Goal: Task Accomplishment & Management: Use online tool/utility

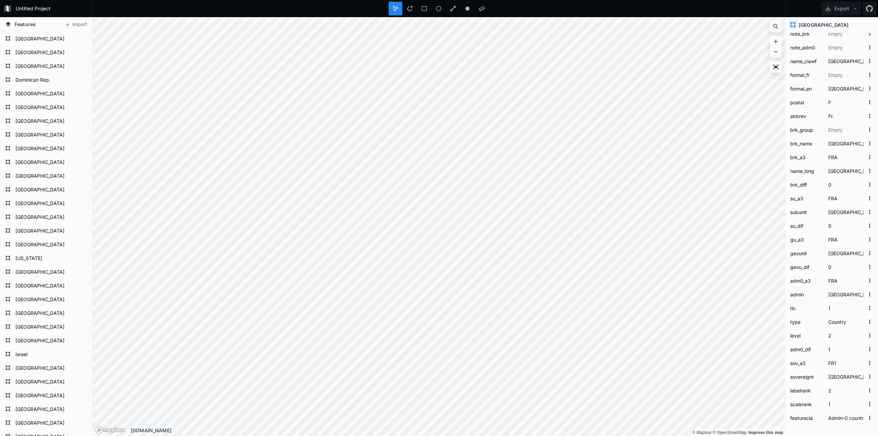
scroll to position [2047, 0]
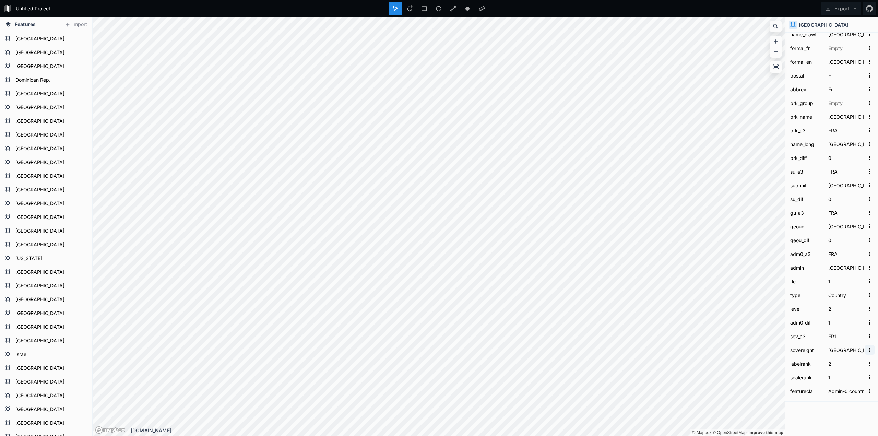
click at [866, 350] on icon "button" at bounding box center [869, 350] width 6 height 6
click at [839, 413] on div "Fill Color 4287F5 39% Line Color 4287F5 100% Measures area 645253.12 sq. km Cus…" at bounding box center [831, 234] width 93 height 403
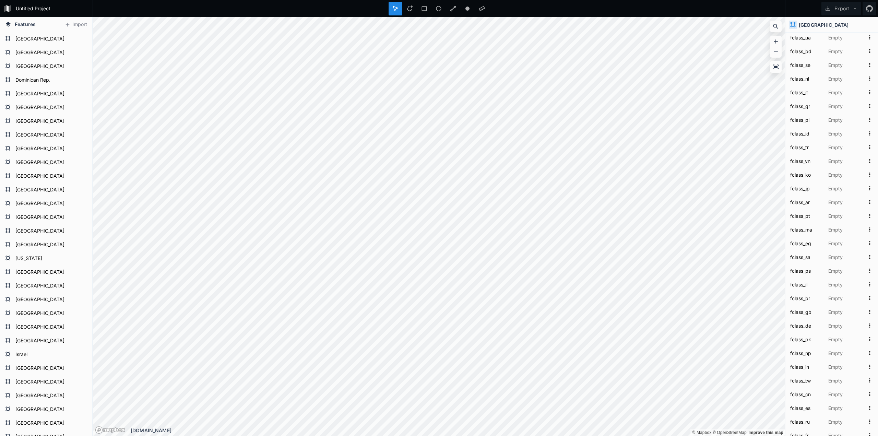
scroll to position [0, 0]
drag, startPoint x: 825, startPoint y: 382, endPoint x: 820, endPoint y: 230, distance: 152.3
click at [468, 353] on div "Delete" at bounding box center [466, 348] width 69 height 14
click at [31, 309] on form "[GEOGRAPHIC_DATA]" at bounding box center [45, 313] width 64 height 10
type input "CYP.geojson"
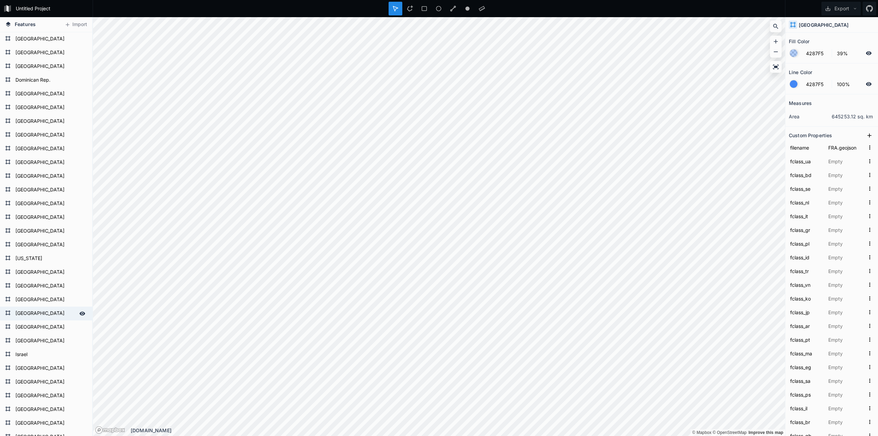
type input "賽普勒斯"
type input "塞浦路斯"
type input "Cộng hòa Síp"
type input "قبرص"
type input "Кіпр"
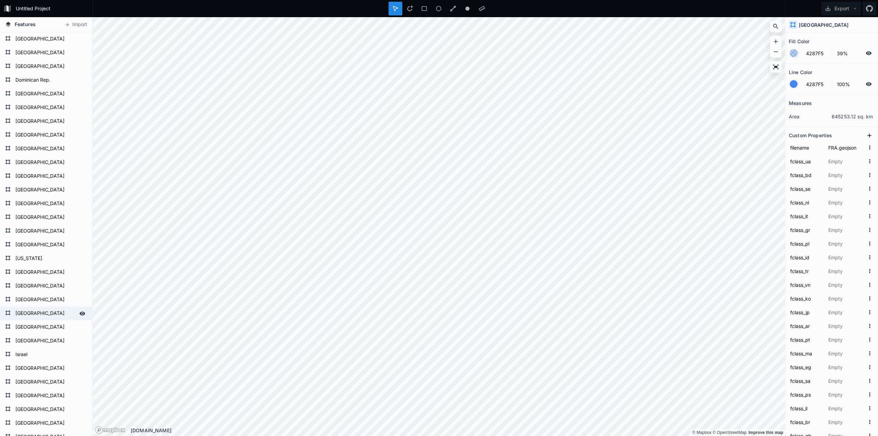
type input "Kıbrıs Cumhuriyeti"
type input "Cypern"
type input "Кипр"
type input "Chipre"
type input "Cypr"
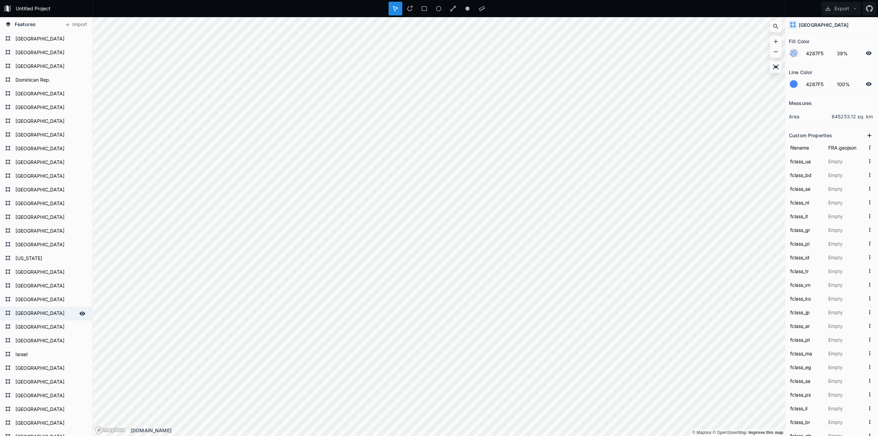
type input "Cyprus"
type input "키프로스"
type input "キプロス"
type input "Cipro"
type input "Siprus"
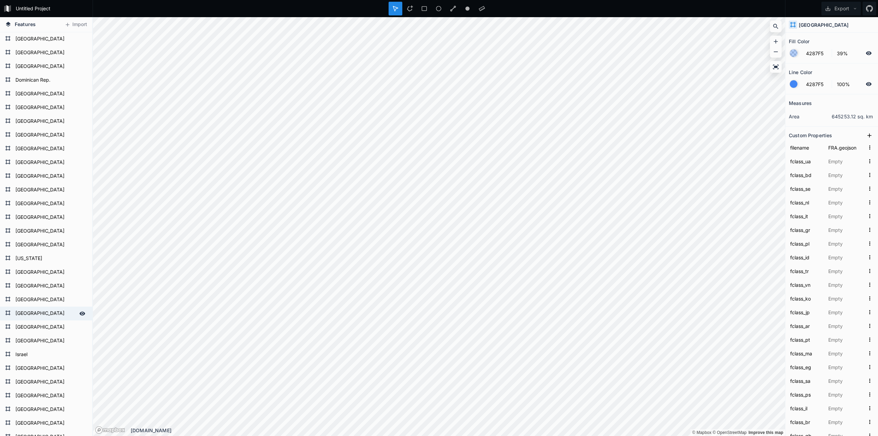
type input "Ciprus"
type input "साइप्रस"
type input "קפריסין"
type input "Κύπρος"
type input "Chypre"
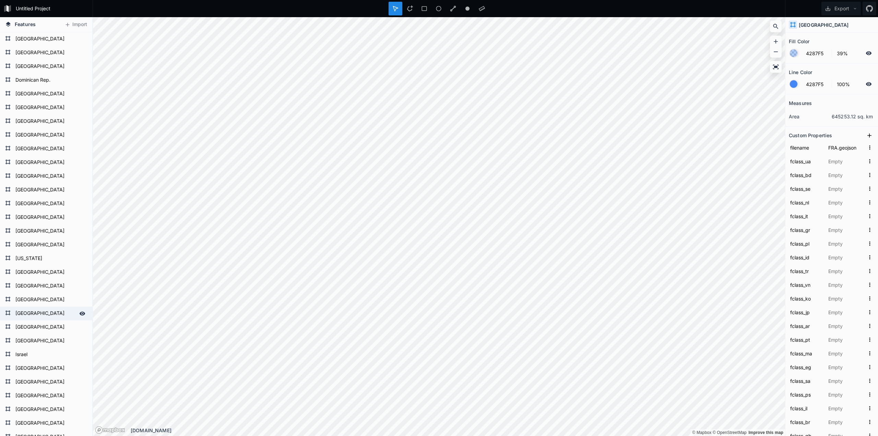
type input "قبرس"
type input "Chipre"
type input "Cyprus"
type input "Republik Zypern"
type input "সাইপ্রাস"
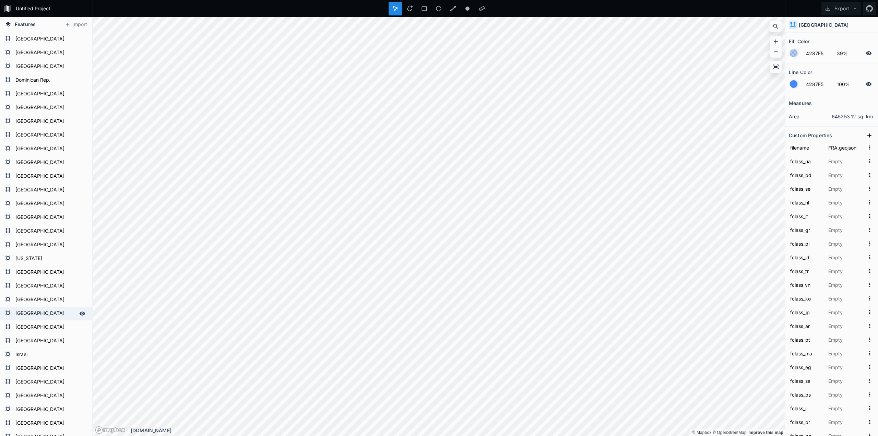
type input "قبرص"
type input "Q229"
type input "1159320533"
type input "34.913329"
type input "33.084182"
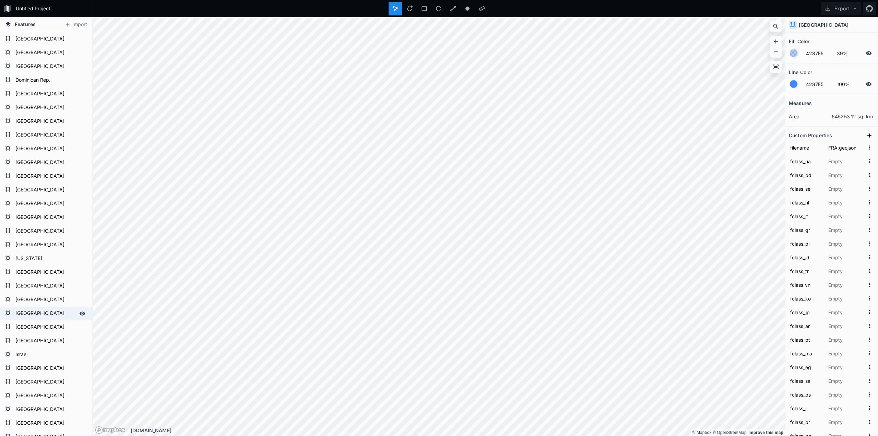
type input "9.5"
type input "4.5"
type input "4"
type input "Western Asia"
type input "Asia"
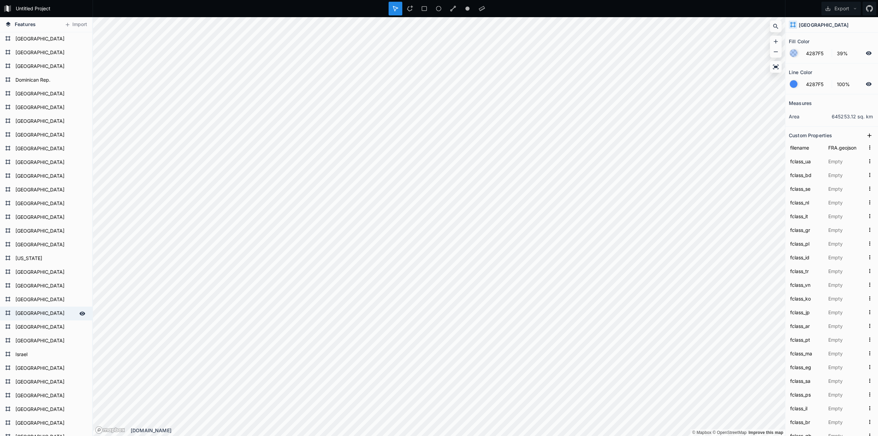
type input "Asia"
type input "CYP"
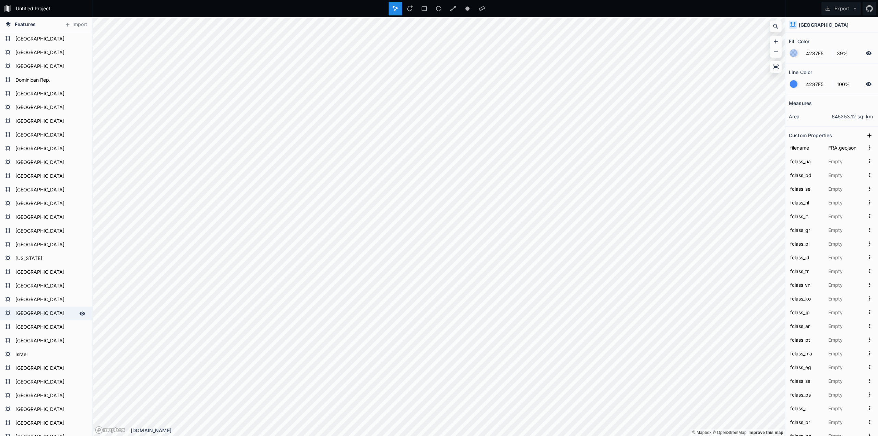
type input "CYP"
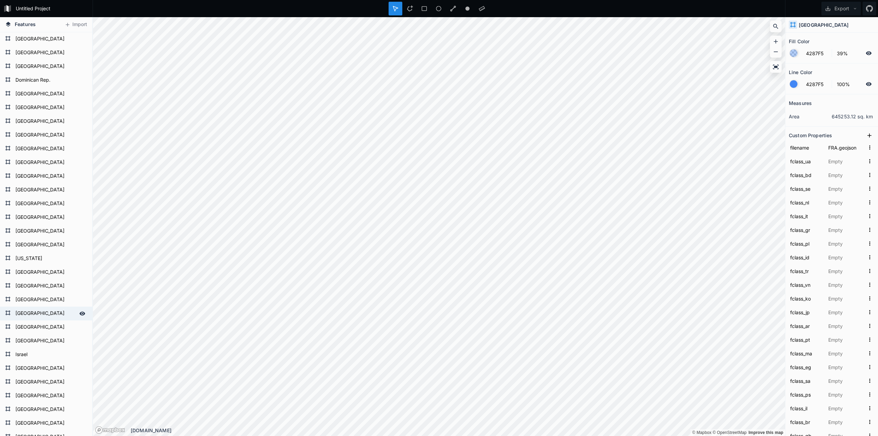
type input "CYP"
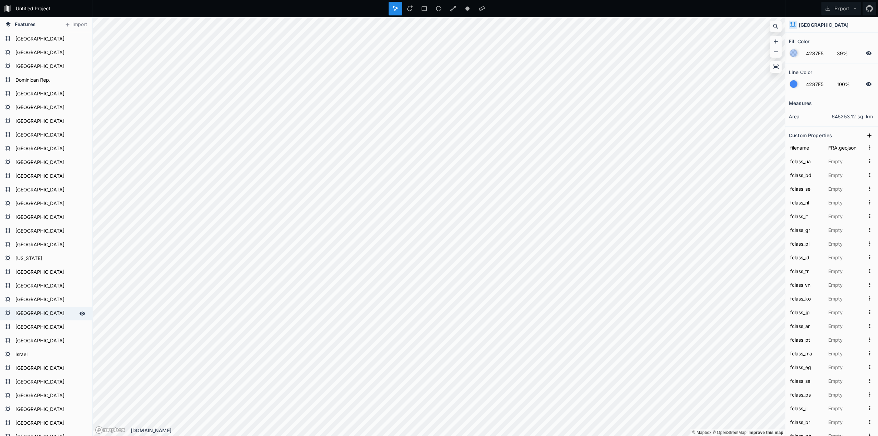
type input "CYP"
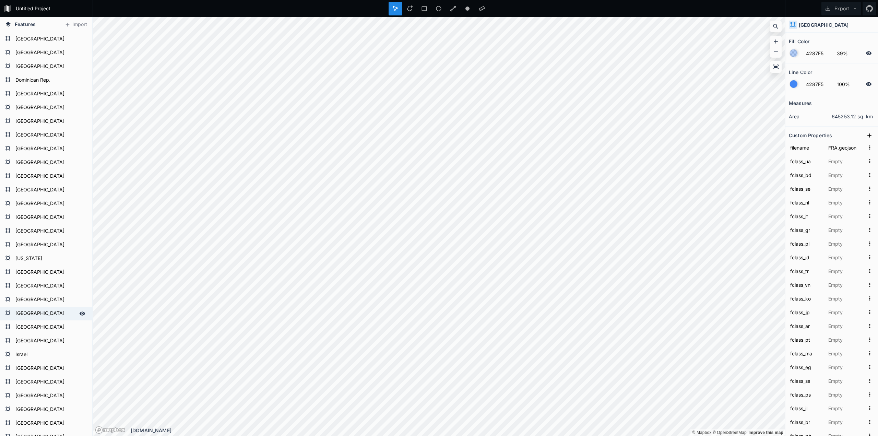
type input "CYP"
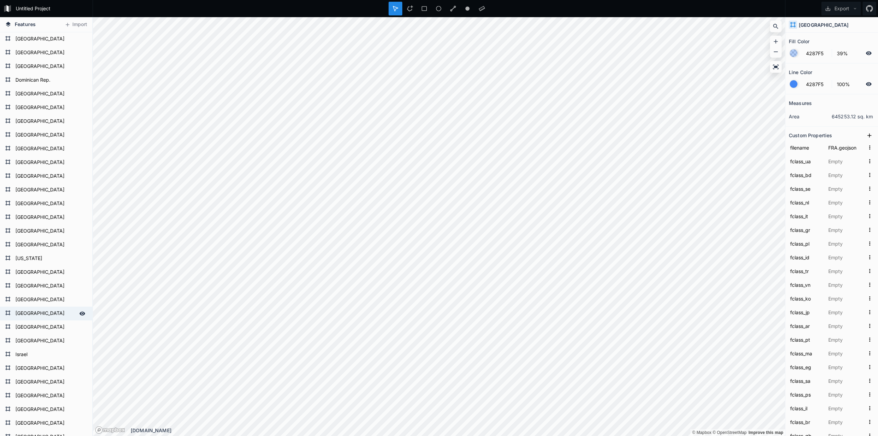
type input "CYP"
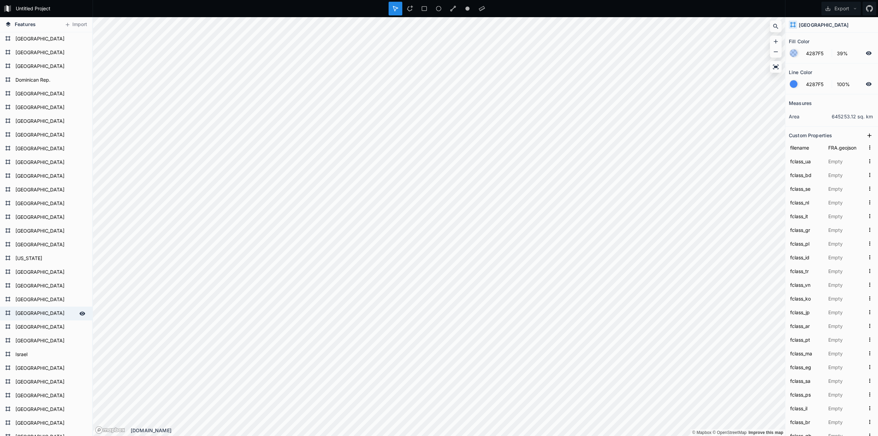
type input "CYP"
type input "WOE lists as subunit of united Cyprus"
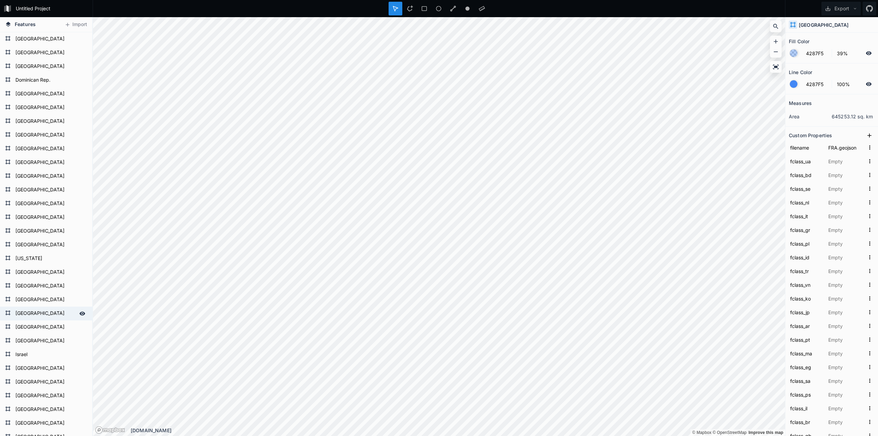
type input "23424994"
type input "CYP"
type input "CY"
type input "196"
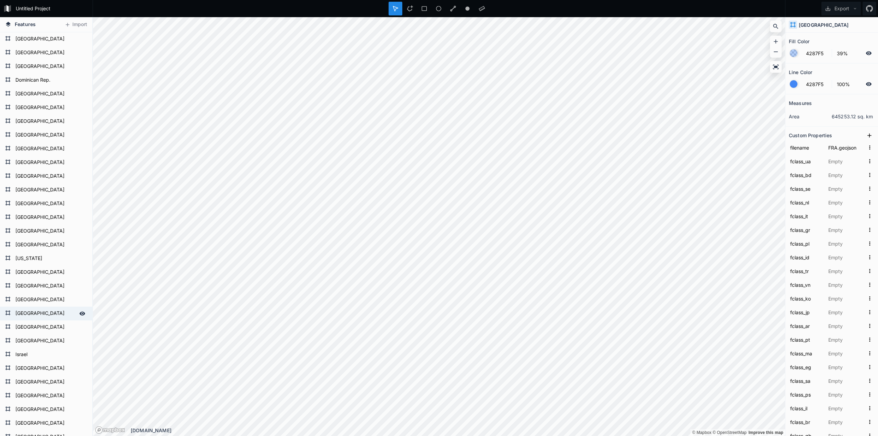
type input "196"
type input "CYP"
type input "CY"
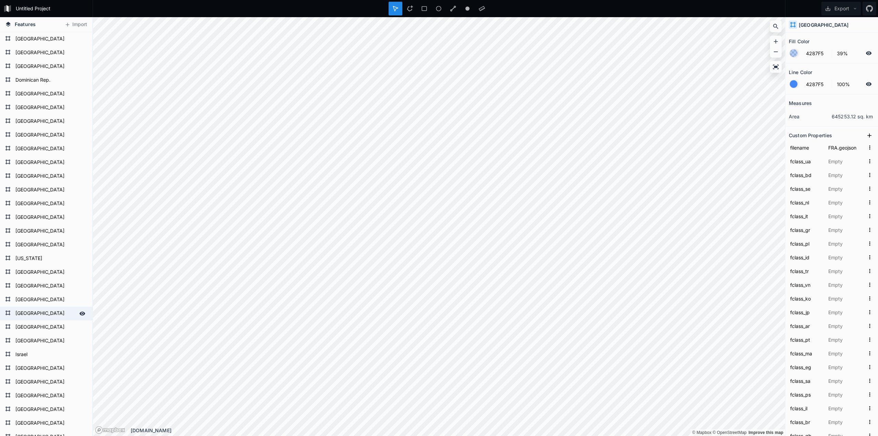
type input "CY"
type input "2. High income: nonOECD"
type input "6. Developing region"
type input "24948"
type input "12"
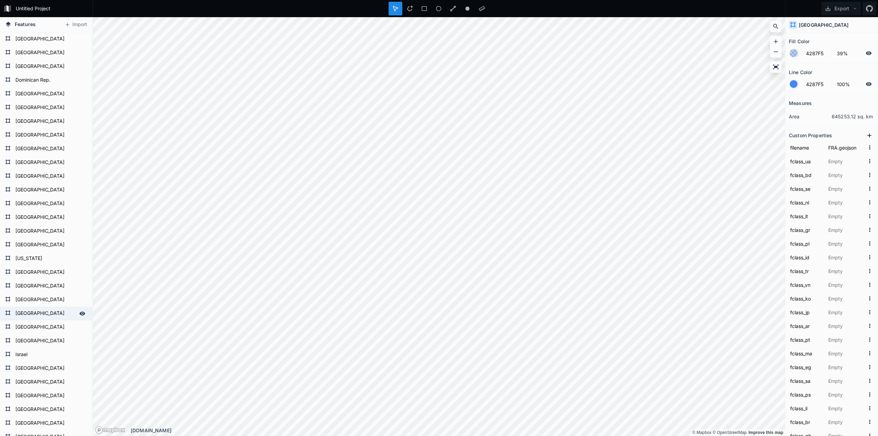
type input "1198575"
type input "7"
type input "3"
type input "2"
type input "1"
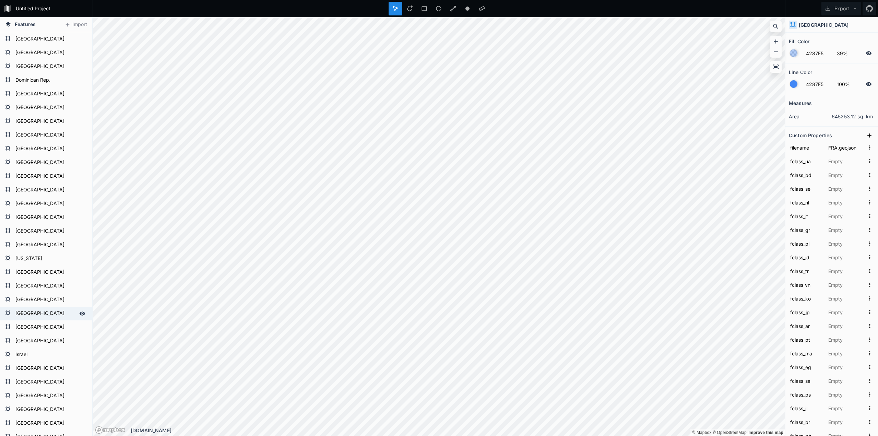
type input "Cyprus"
type input "Republic of Cyprus"
type input "CY"
type input "Cyp."
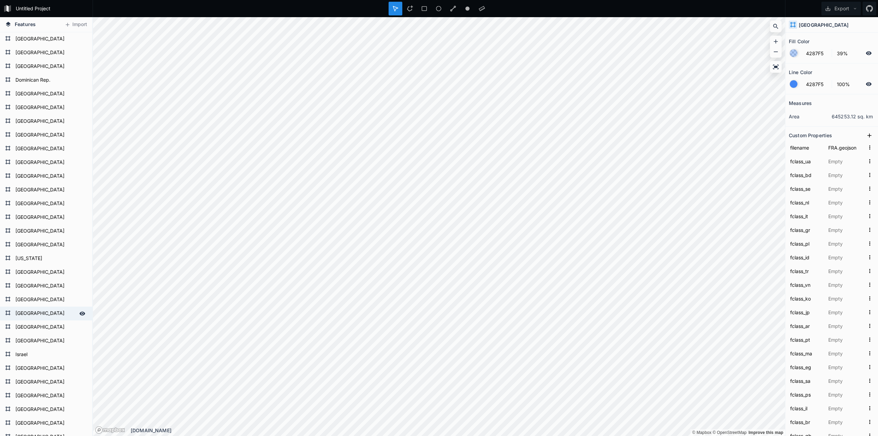
type input "Cyprus"
type input "CYP"
type input "Cyprus"
type input "CYP"
type input "Cyprus"
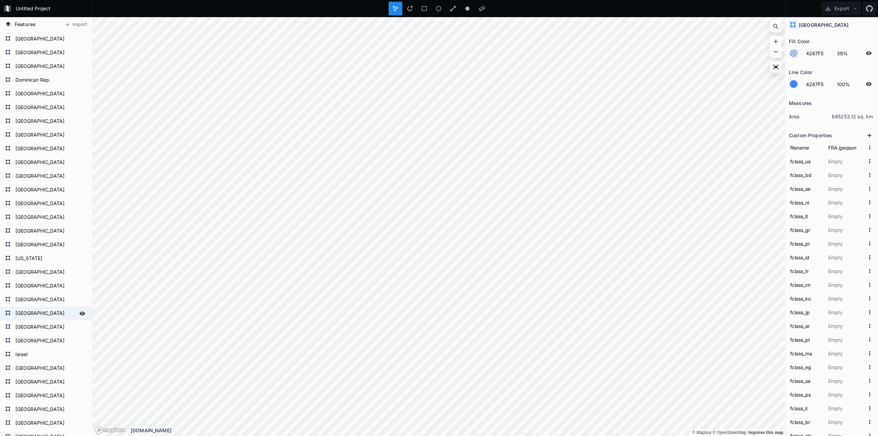
type input "CYP"
type input "Cyprus"
type input "CYP"
type input "Cyprus"
type input "Sovereign country"
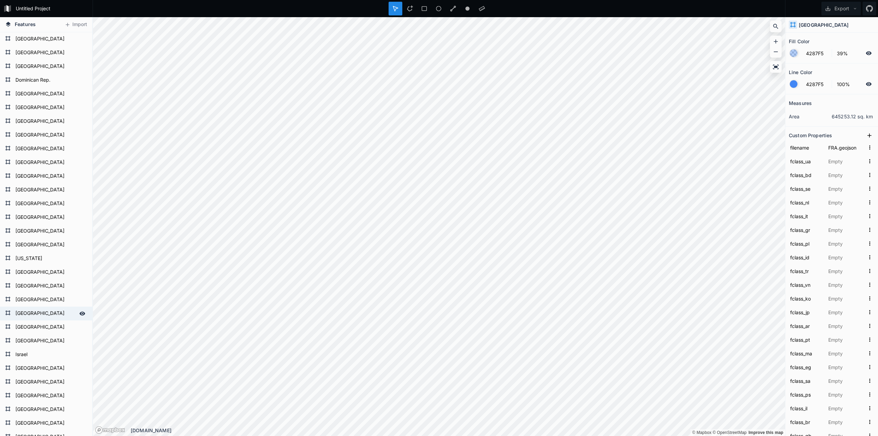
type input "0"
type input "CYP"
type input "Cyprus"
type input "5"
type input "FRA.geojson"
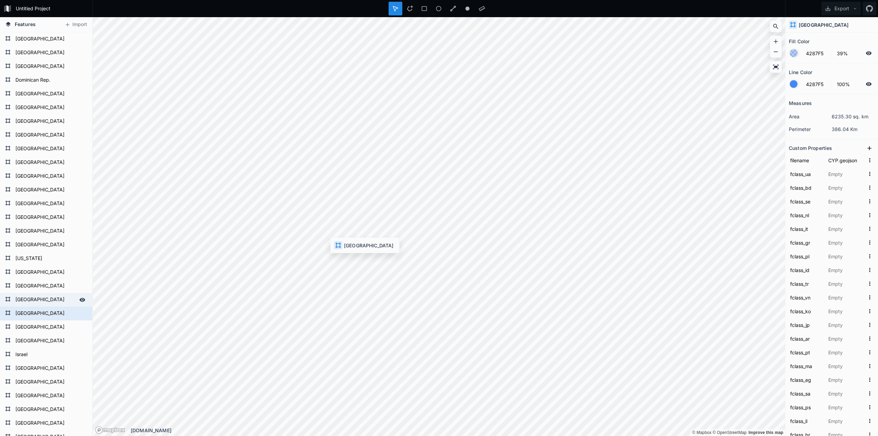
type input "法國"
type input "法国"
type input "Pháp"
type input "فرانس"
type input "Франція"
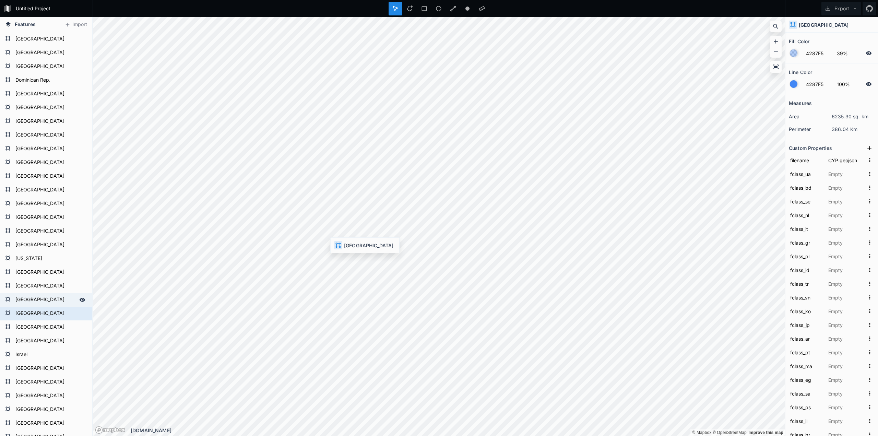
type input "Fransa"
type input "Frankrike"
type input "Франция"
type input "França"
type input "Francja"
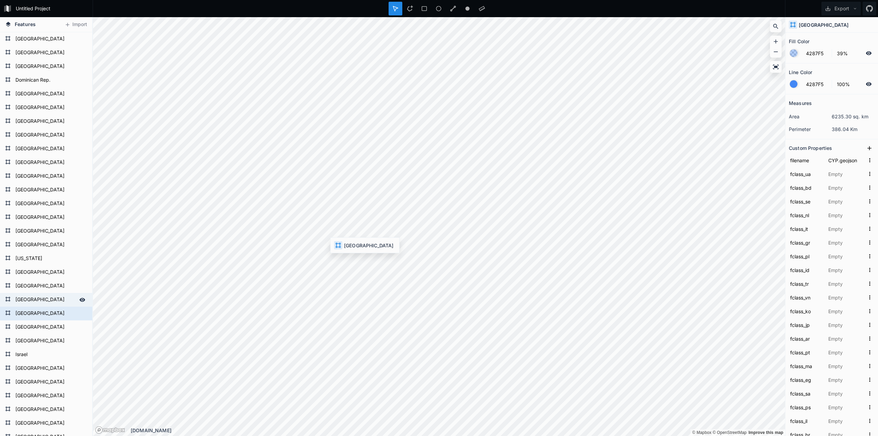
type input "Frankrijk"
type input "프랑스"
type input "フランス"
type input "Francia"
type input "Prancis"
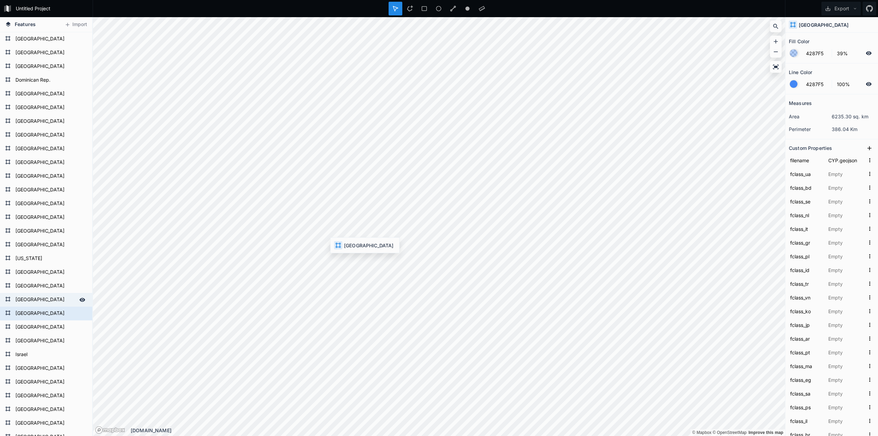
type input "Franciaország"
type input "फ़्रान्स"
type input "צרפת"
type input "Γαλλία"
type input "France"
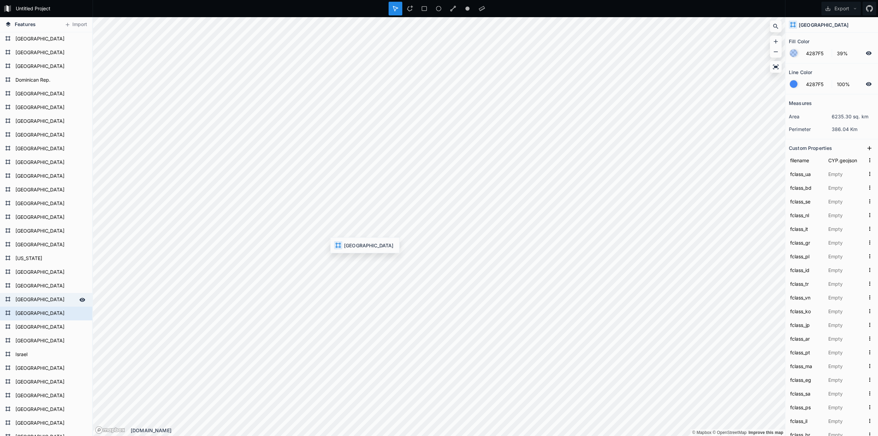
type input "فرانسه"
type input "Francia"
type input "France"
type input "Frankreich"
type input "ফ্রান্স"
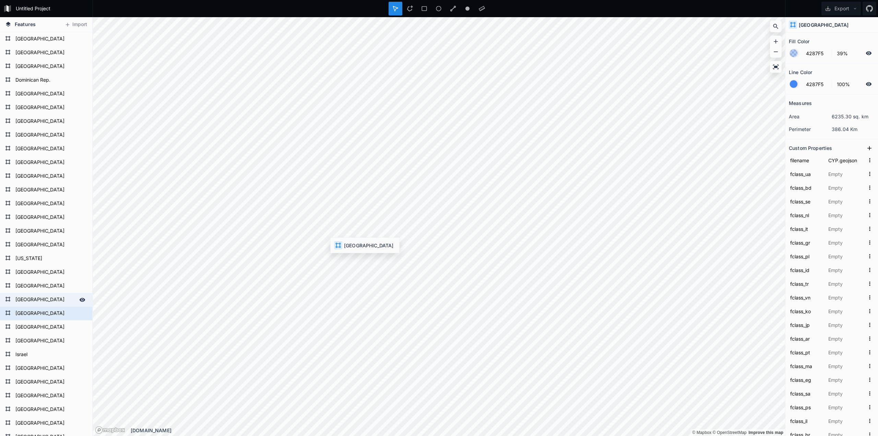
type input "فرنسا"
type input "Q142"
type input "1159320637"
type input "46.696113"
type input "2.552275"
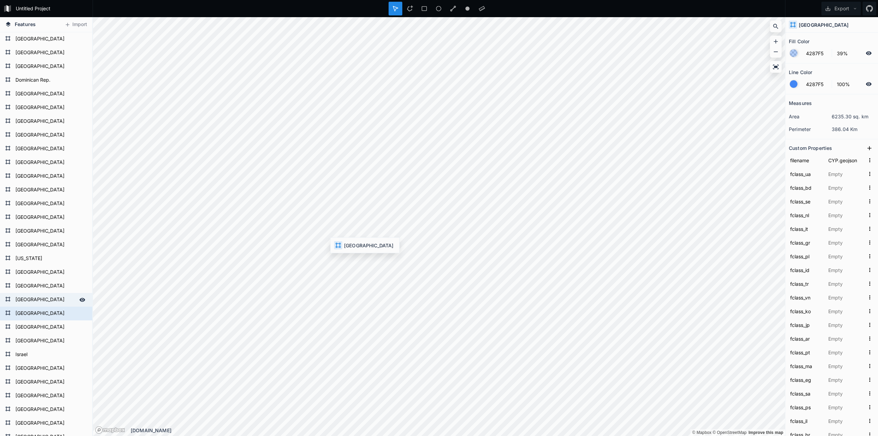
type input "6.7"
type input "1.7"
type input "3"
type input "Western Europe"
type input "Europe"
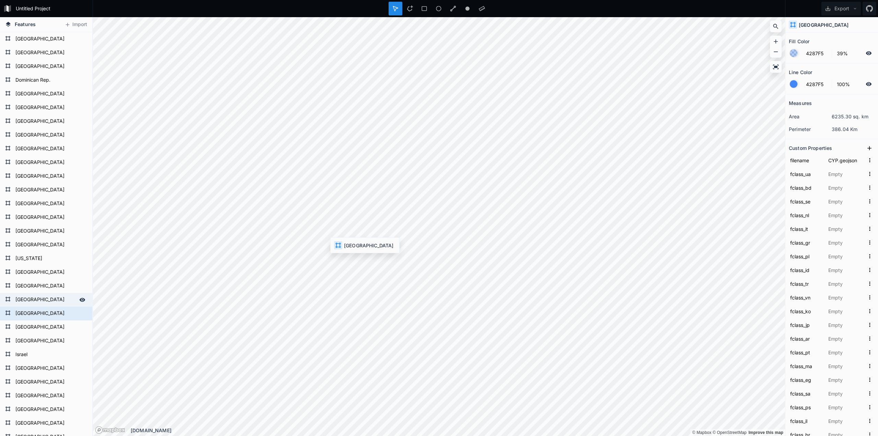
type input "Europe"
type input "FRA"
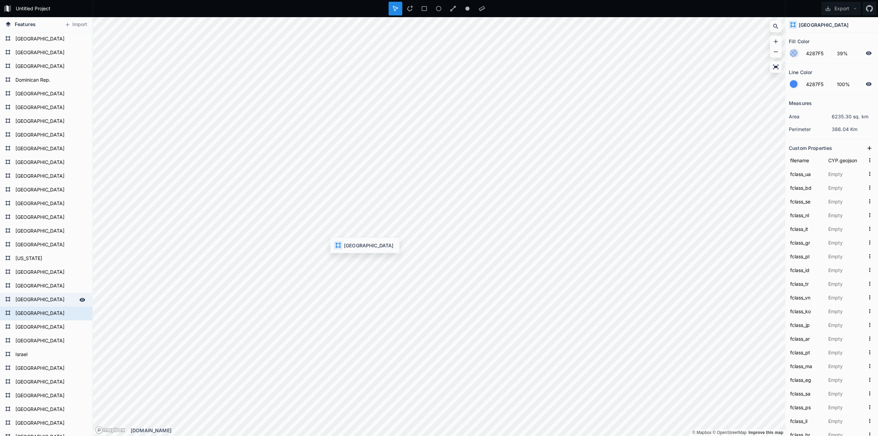
type input "FRA"
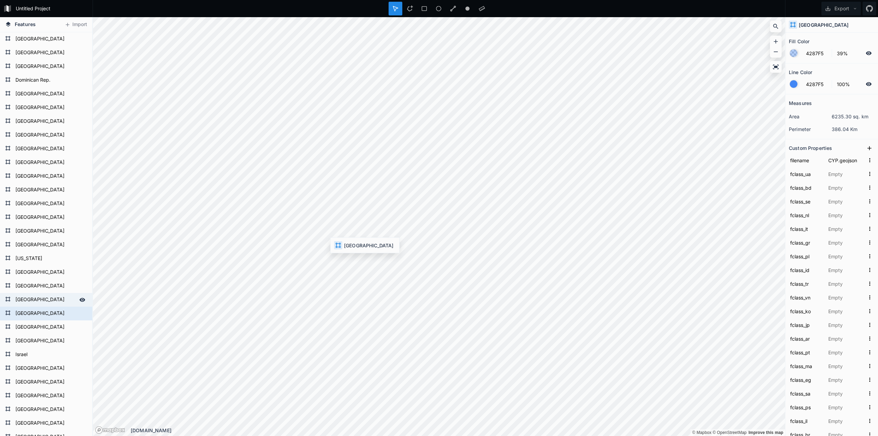
type input "FRA"
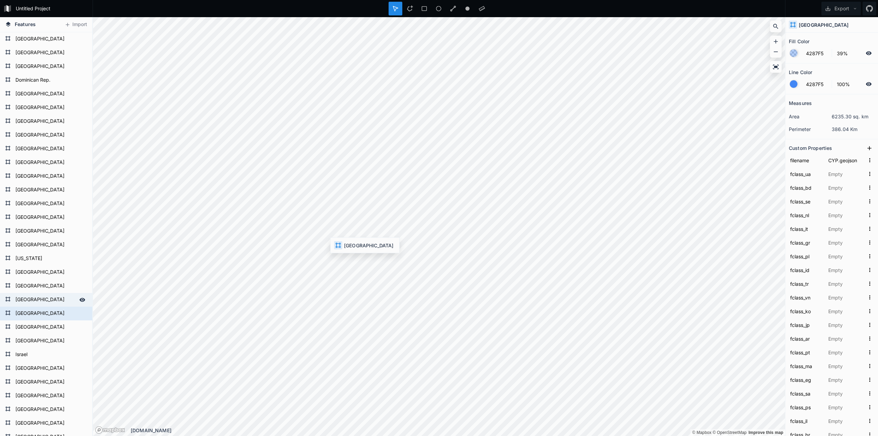
type input "FRA"
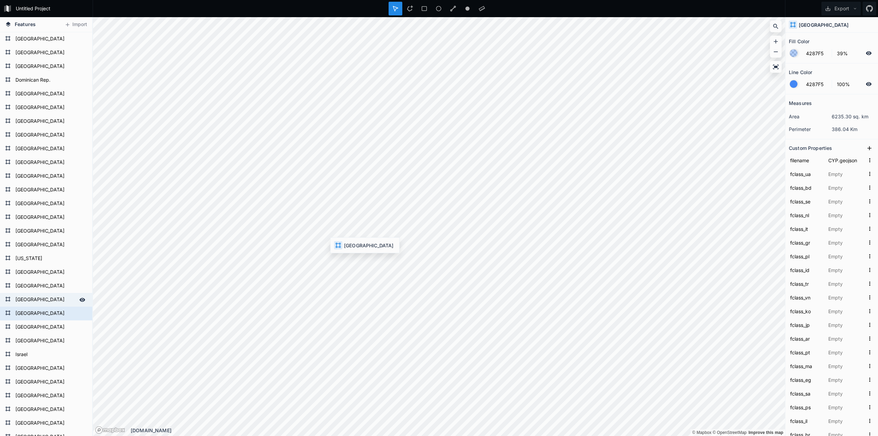
type input "FRA"
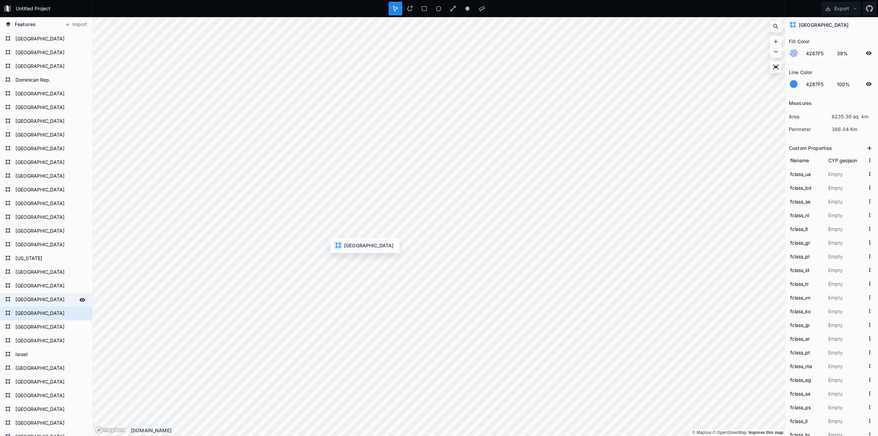
type input "FRA"
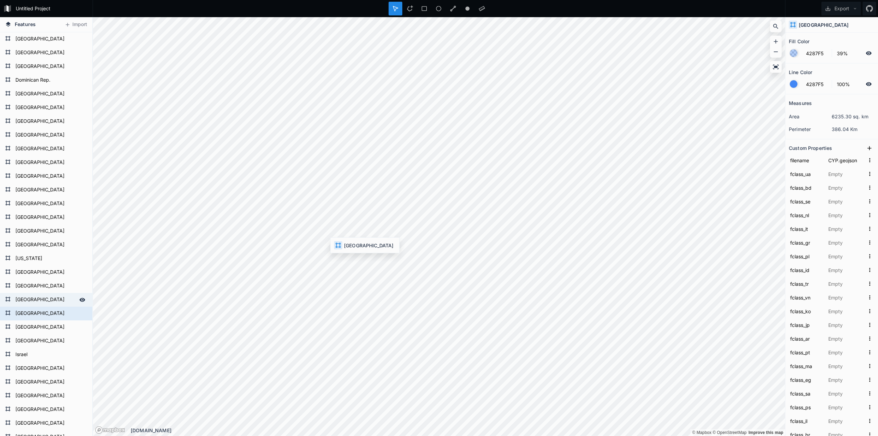
type input "FRA"
type input "Includes only Metropolitan France (including Corsica)"
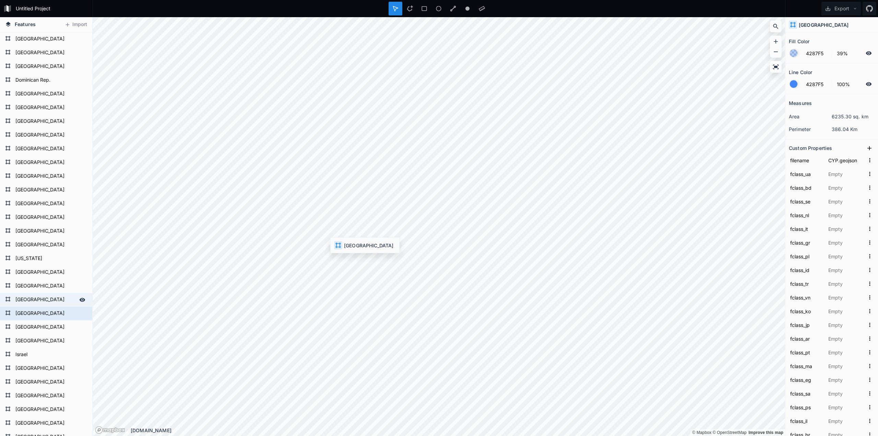
type input "23424819"
type input "FRA"
type input "FR"
type input "250"
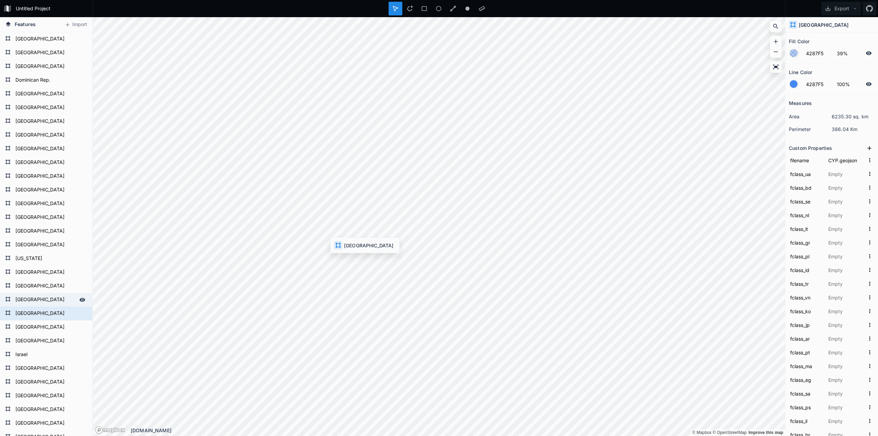
type input "-99"
type input "FRA"
type input "-99"
type input "FR"
type input "-99"
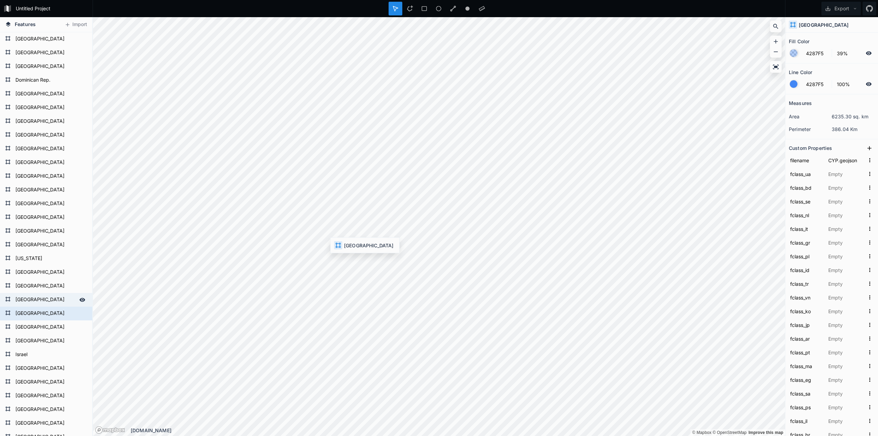
type input "FR"
type input "1. High income: OECD"
type input "1. Developed region: G7"
type input "2715518"
type input "16"
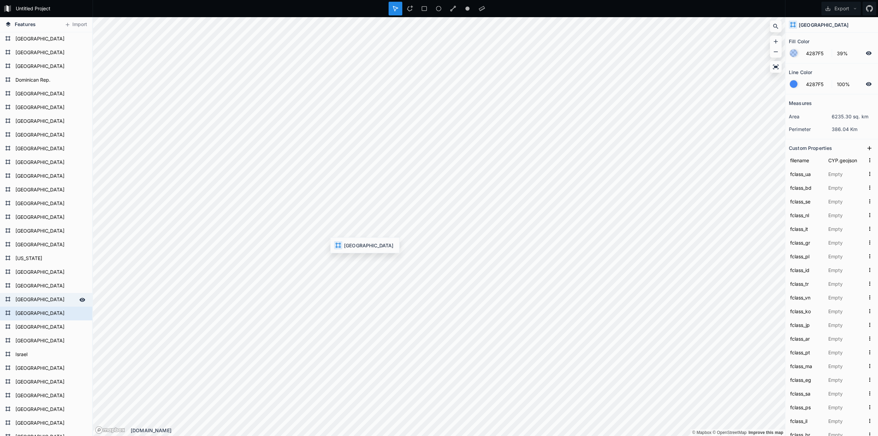
type input "67059887"
type input "11"
type input "9"
type input "5"
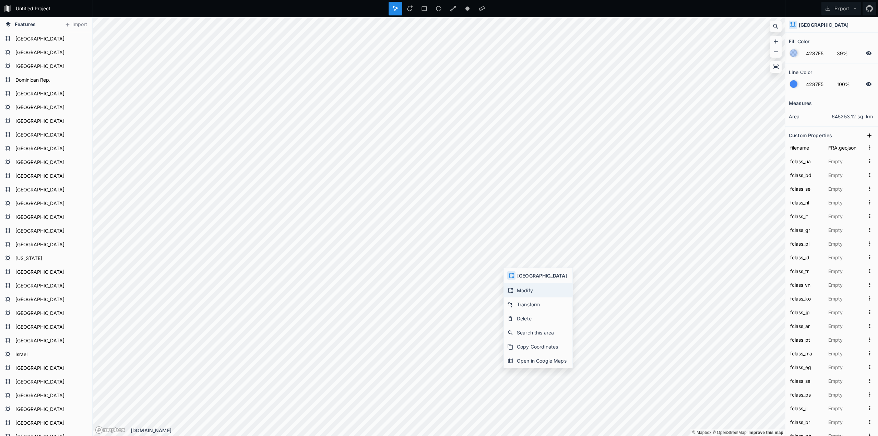
click at [533, 293] on div "Modify" at bounding box center [538, 290] width 69 height 14
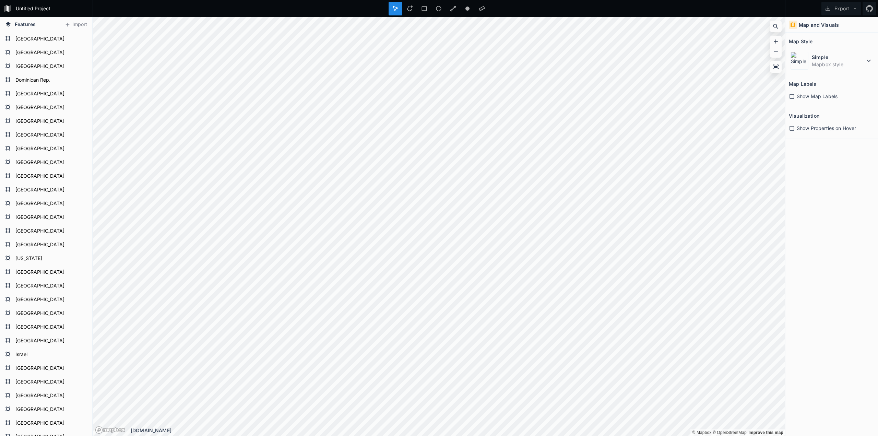
click at [652, 0] on html "Untitled Project Export Features Import Mongolia Tajikistan Kazakhstan Uzbekist…" at bounding box center [439, 218] width 878 height 436
click at [412, 435] on html "Untitled Project Export Features Import Mongolia Tajikistan Kazakhstan Uzbekist…" at bounding box center [439, 218] width 878 height 436
click at [422, 435] on html "Untitled Project Export Features Import Mongolia Tajikistan Kazakhstan Uzbekist…" at bounding box center [439, 218] width 878 height 436
click at [411, 5] on icon at bounding box center [410, 8] width 6 height 6
click at [410, 7] on icon at bounding box center [410, 8] width 6 height 6
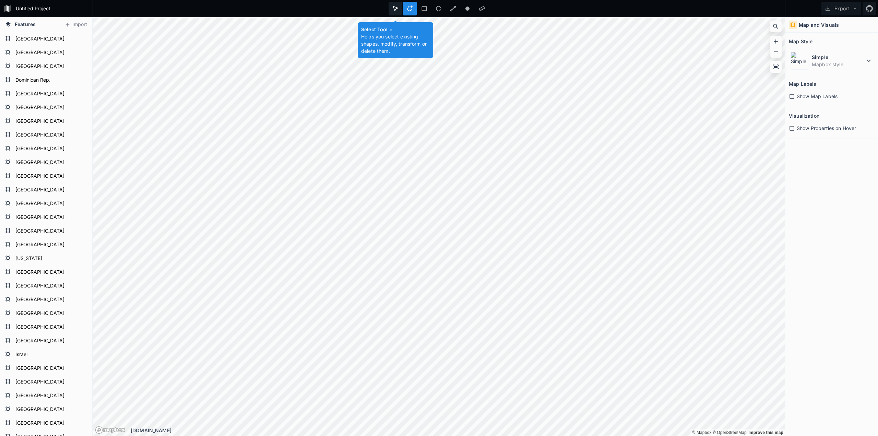
click at [395, 5] on icon at bounding box center [395, 8] width 6 height 6
click at [22, 42] on form "Costa Rica" at bounding box center [45, 39] width 64 height 10
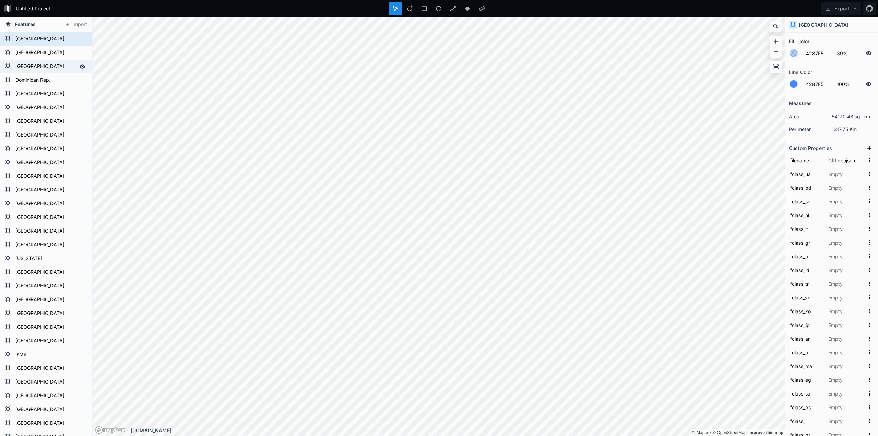
click at [30, 69] on form "Haiti" at bounding box center [45, 66] width 64 height 10
click at [31, 91] on form "El Salvador" at bounding box center [45, 94] width 64 height 10
click at [34, 79] on form "Dominican Rep." at bounding box center [45, 80] width 64 height 10
click at [32, 68] on form "Haiti" at bounding box center [45, 66] width 64 height 10
click at [47, 45] on div "Costa Rica" at bounding box center [46, 39] width 92 height 14
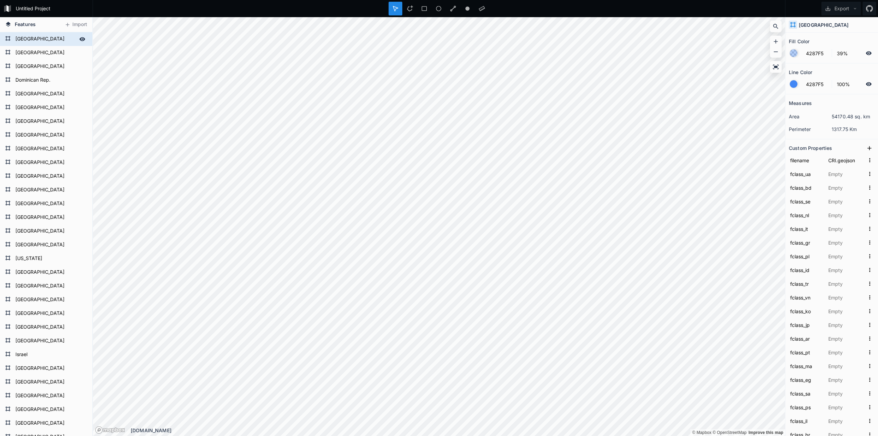
click at [45, 37] on form "Costa Rica" at bounding box center [45, 39] width 64 height 10
click at [80, 40] on icon at bounding box center [83, 39] width 6 height 4
click at [80, 39] on icon at bounding box center [82, 39] width 5 height 5
click at [27, 24] on span "Features" at bounding box center [25, 24] width 21 height 7
click at [29, 7] on form "Untitled Project" at bounding box center [51, 8] width 77 height 10
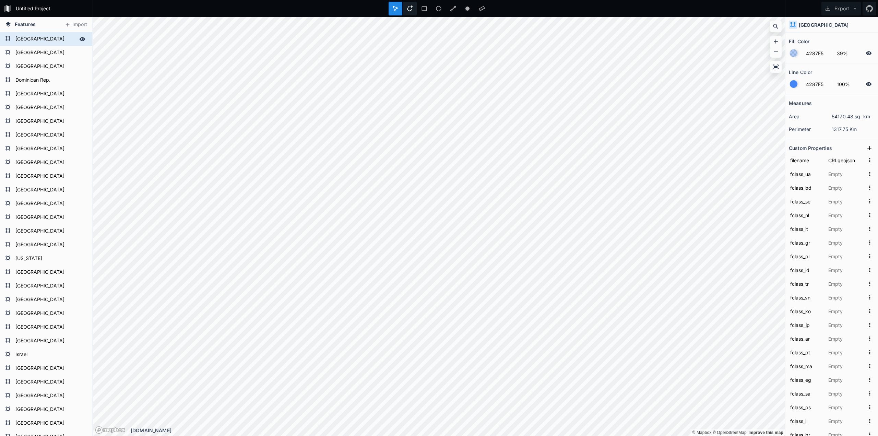
click at [407, 9] on icon at bounding box center [410, 8] width 6 height 6
click at [833, 8] on button "Export" at bounding box center [840, 9] width 39 height 14
click at [832, 43] on div "Export as .geojson" at bounding box center [839, 39] width 69 height 14
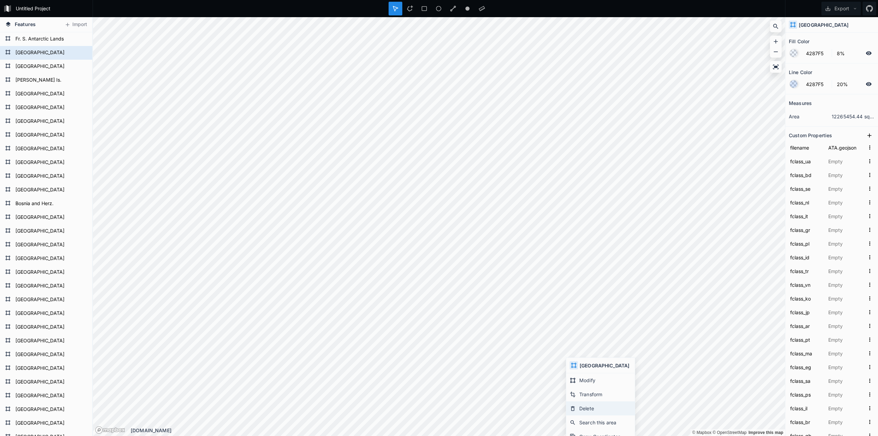
click at [587, 408] on div "Delete" at bounding box center [600, 408] width 69 height 14
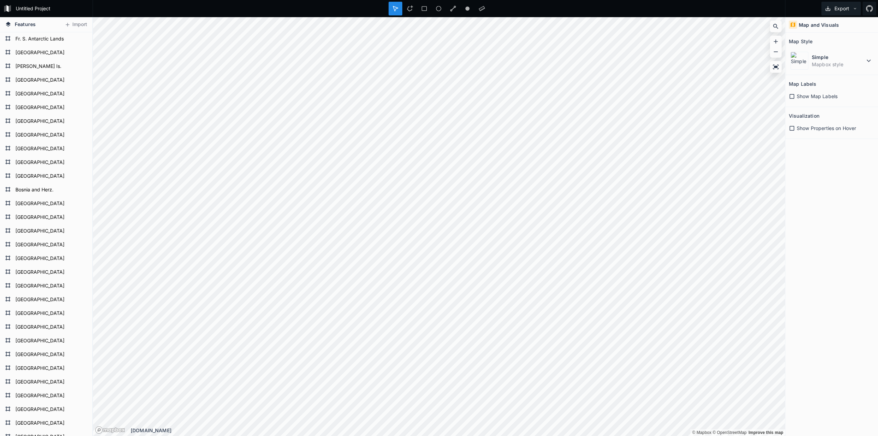
click at [833, 10] on button "Export" at bounding box center [840, 9] width 39 height 14
click at [831, 36] on div "Export as .geojson" at bounding box center [839, 39] width 69 height 14
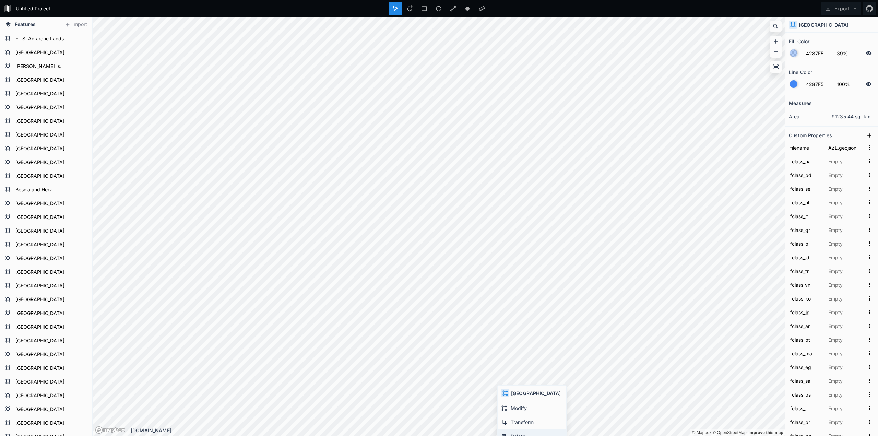
click at [512, 435] on div "Delete" at bounding box center [531, 436] width 69 height 14
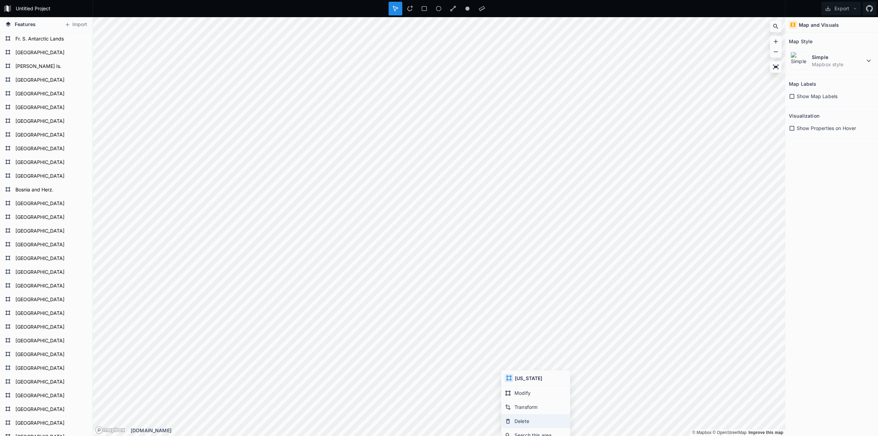
click at [515, 420] on div "Delete" at bounding box center [535, 421] width 69 height 14
click at [512, 417] on div "Delete" at bounding box center [524, 420] width 69 height 14
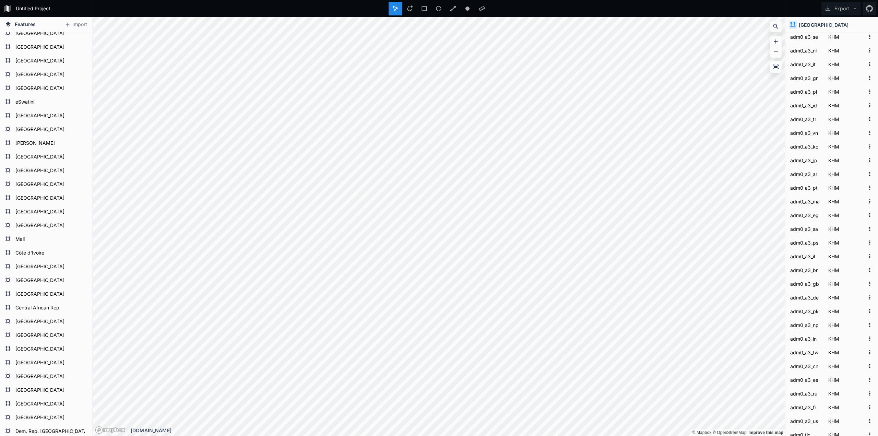
scroll to position [857, 0]
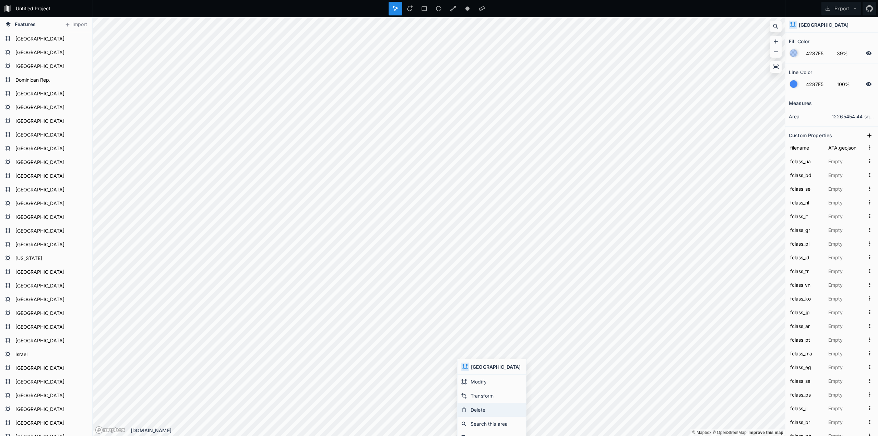
click at [477, 409] on div "Delete" at bounding box center [491, 409] width 69 height 14
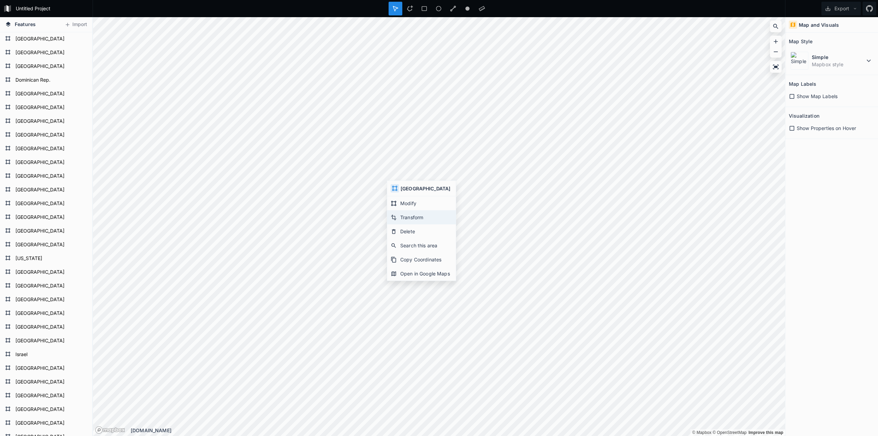
click at [406, 214] on div "Transform" at bounding box center [421, 217] width 69 height 14
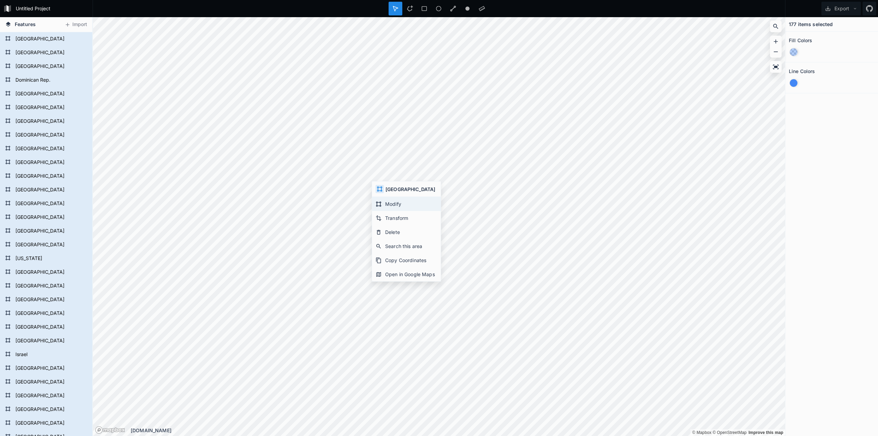
click at [393, 204] on div "Modify" at bounding box center [406, 204] width 69 height 14
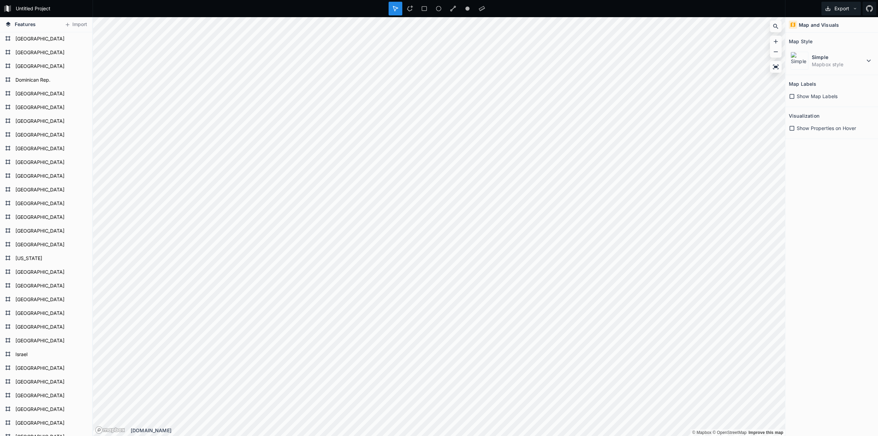
click at [828, 9] on icon at bounding box center [827, 8] width 5 height 5
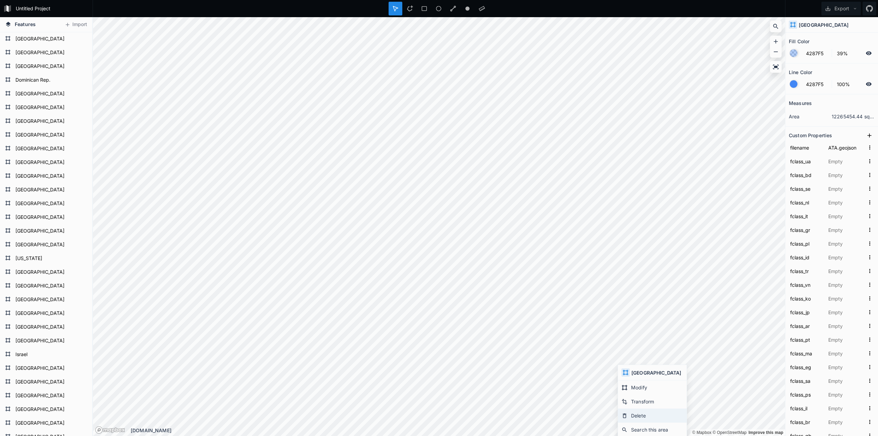
click at [635, 412] on div "Delete" at bounding box center [652, 415] width 69 height 14
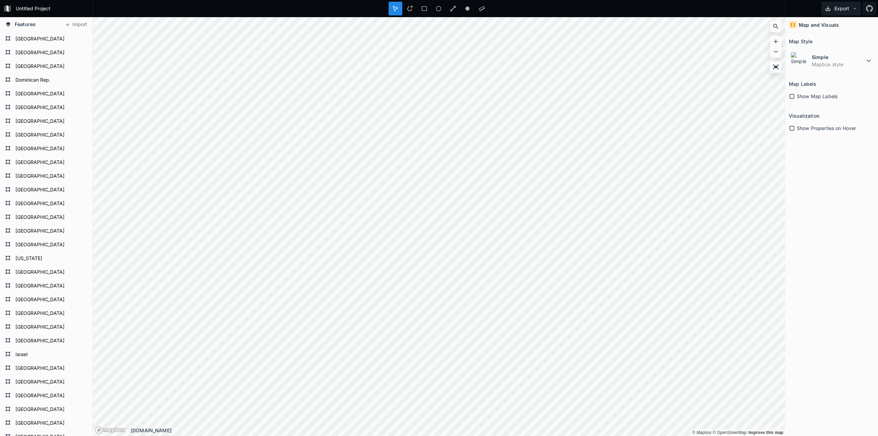
click at [835, 9] on button "Export" at bounding box center [840, 9] width 39 height 14
click at [828, 41] on div "Export as .geojson" at bounding box center [839, 39] width 69 height 14
